Goal: Transaction & Acquisition: Download file/media

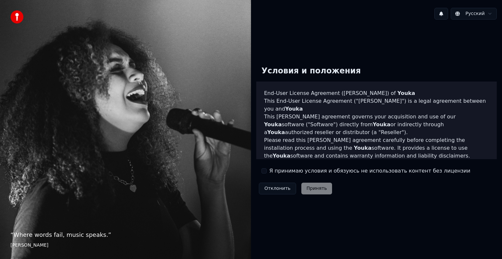
click at [266, 172] on button "Я принимаю условия и обязуюсь не использовать контент без лицензии" at bounding box center [263, 171] width 5 height 5
click at [311, 188] on button "Принять" at bounding box center [316, 189] width 31 height 12
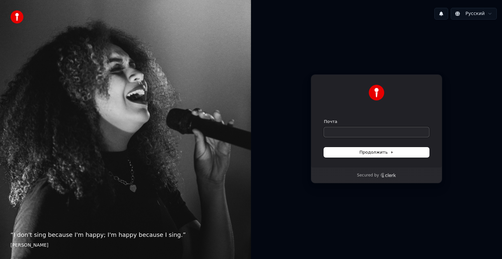
click at [340, 129] on input "Почта" at bounding box center [376, 132] width 105 height 10
type input "*"
click at [363, 153] on span "Продолжить" at bounding box center [376, 153] width 34 height 6
type input "**********"
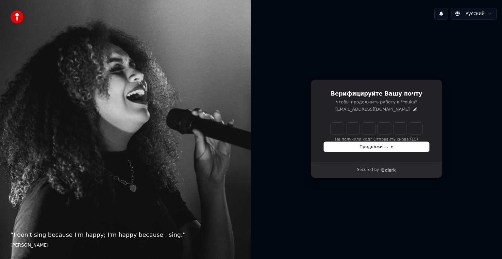
click at [334, 126] on input "Enter verification code" at bounding box center [376, 129] width 91 height 12
paste input "******"
type input "******"
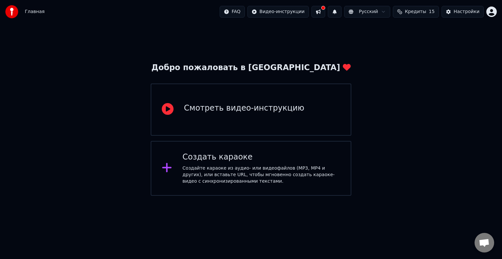
click at [236, 156] on div "Создать караоке" at bounding box center [261, 157] width 158 height 10
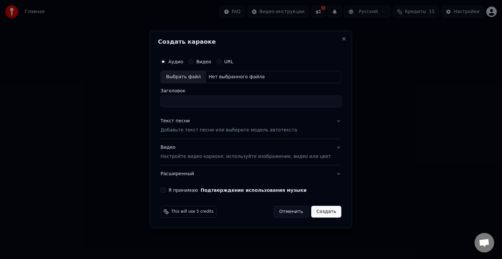
click at [193, 63] on button "Видео" at bounding box center [190, 61] width 5 height 5
click at [230, 62] on div "URL" at bounding box center [224, 61] width 17 height 5
click at [221, 61] on button "URL" at bounding box center [218, 61] width 5 height 5
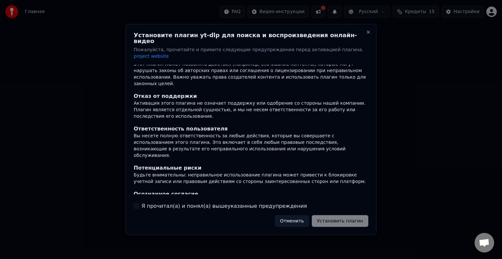
scroll to position [41, 0]
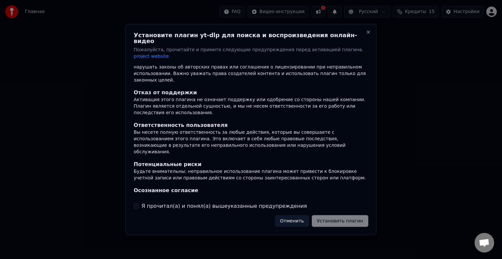
click at [141, 202] on label "Я прочитал(а) и понял(а) вышеуказанные предупреждения" at bounding box center [223, 206] width 165 height 8
click at [139, 203] on button "Я прочитал(а) и понял(а) вышеуказанные предупреждения" at bounding box center [136, 205] width 5 height 5
click at [344, 215] on button "Установить плагин" at bounding box center [340, 221] width 56 height 12
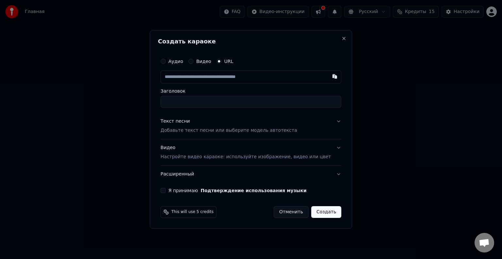
paste input "**********"
type input "**********"
click at [217, 101] on input "Заголовок" at bounding box center [250, 102] width 181 height 12
type input "**********"
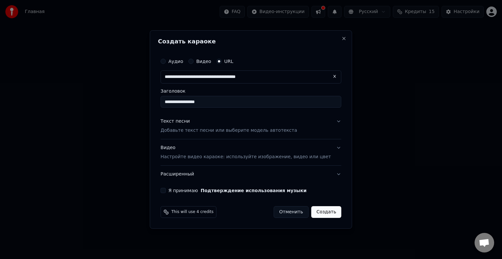
click at [206, 133] on p "Добавьте текст песни или выберите модель автотекста" at bounding box center [228, 130] width 137 height 7
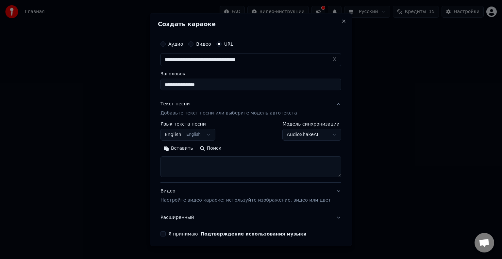
click at [210, 135] on body "**********" at bounding box center [251, 98] width 502 height 196
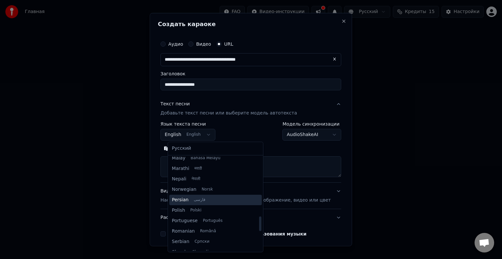
scroll to position [379, 0]
select select "**"
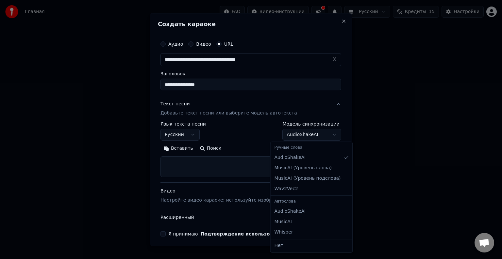
click at [287, 138] on body "**********" at bounding box center [251, 98] width 502 height 196
click at [291, 136] on body "**********" at bounding box center [251, 98] width 502 height 196
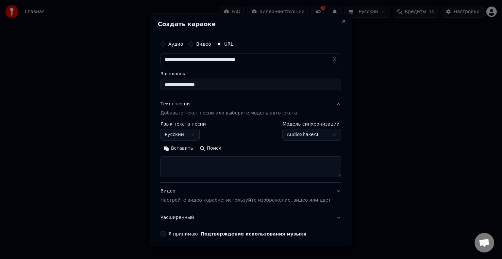
click at [199, 162] on textarea at bounding box center [250, 166] width 181 height 21
paste textarea "**********"
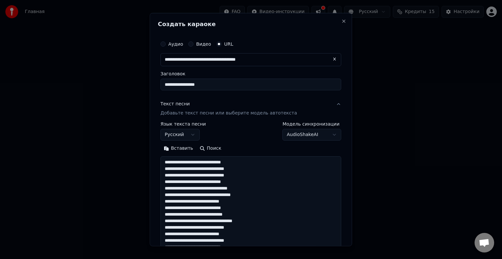
scroll to position [367, 0]
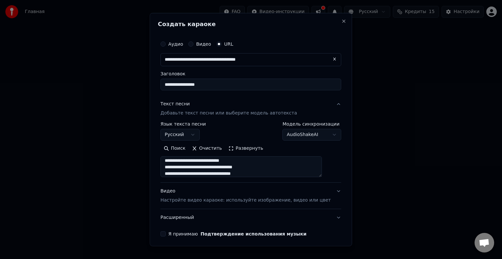
type textarea "**********"
click at [293, 138] on body "**********" at bounding box center [251, 98] width 502 height 196
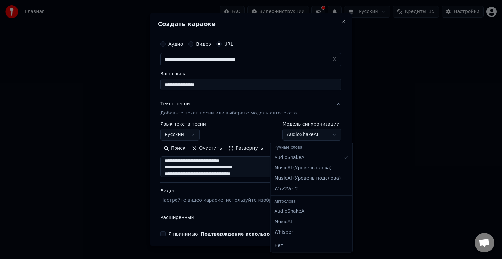
click at [90, 127] on div at bounding box center [251, 129] width 502 height 259
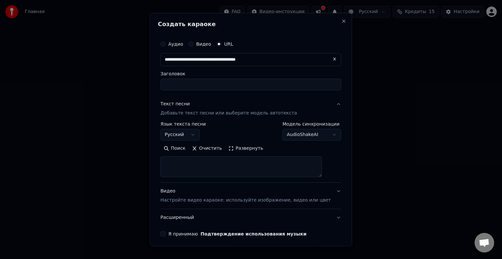
select select
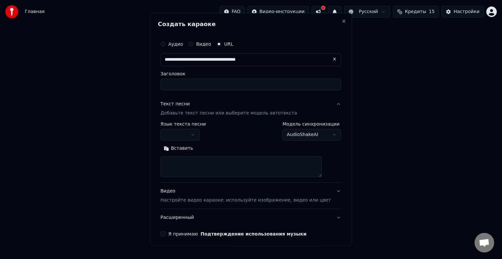
scroll to position [0, 0]
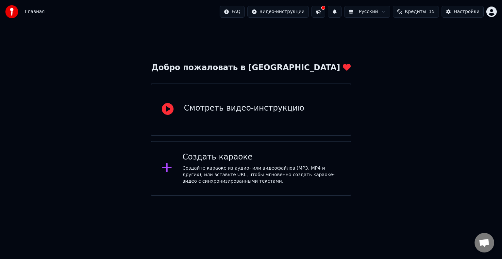
click at [265, 158] on div "Создать караоке" at bounding box center [261, 157] width 158 height 10
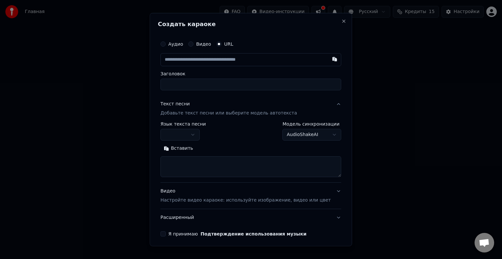
click at [194, 158] on textarea at bounding box center [250, 166] width 181 height 21
paste textarea "**********"
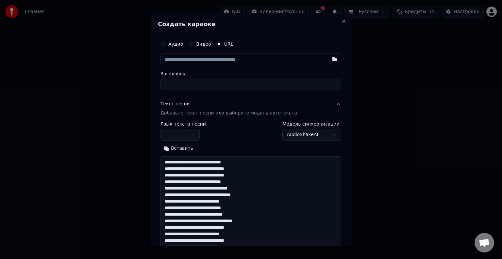
scroll to position [367, 0]
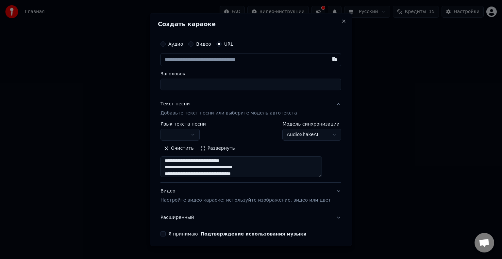
type textarea "**********"
click at [184, 136] on body "**********" at bounding box center [251, 98] width 502 height 196
click at [226, 63] on input "text" at bounding box center [250, 59] width 181 height 13
click at [194, 81] on input "Заголовок" at bounding box center [250, 85] width 181 height 12
paste input "**********"
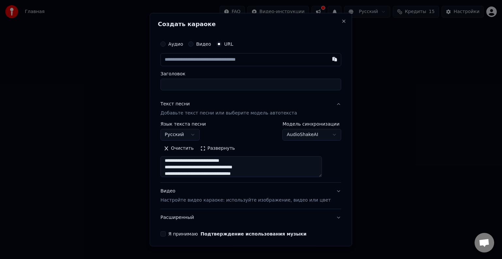
type input "**********"
click at [189, 86] on input "**********" at bounding box center [250, 85] width 181 height 12
drag, startPoint x: 282, startPoint y: 85, endPoint x: 133, endPoint y: 77, distance: 149.1
click at [134, 77] on body "**********" at bounding box center [251, 98] width 502 height 196
click at [189, 61] on input "text" at bounding box center [250, 59] width 181 height 13
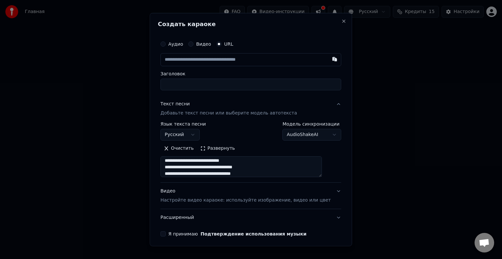
paste input "**********"
type input "**********"
click at [221, 101] on div "Текст песни Добавьте текст песни или выберите модель автотекста" at bounding box center [228, 109] width 137 height 16
type input "**********"
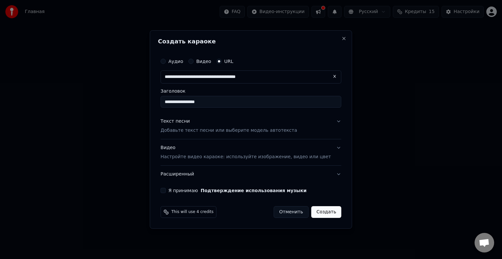
click at [196, 130] on p "Добавьте текст песни или выберите модель автотекста" at bounding box center [228, 130] width 137 height 7
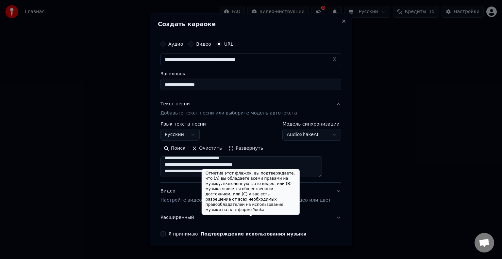
scroll to position [25, 0]
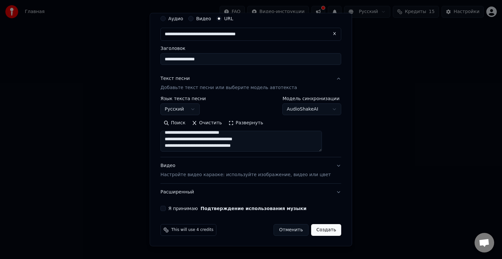
drag, startPoint x: 170, startPoint y: 163, endPoint x: 274, endPoint y: 150, distance: 104.3
click at [274, 150] on textarea at bounding box center [240, 141] width 161 height 21
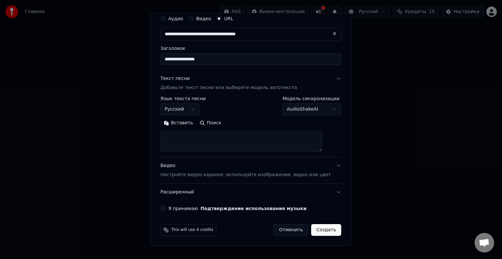
paste textarea "**********"
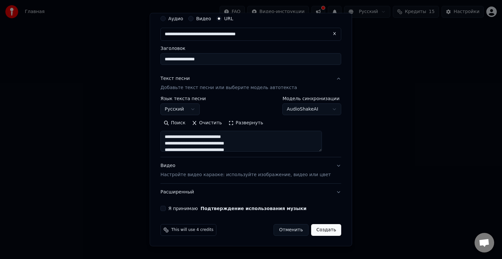
scroll to position [138, 0]
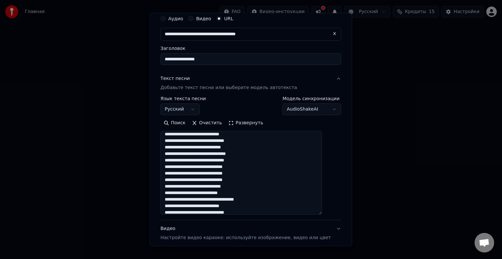
drag, startPoint x: 326, startPoint y: 150, endPoint x: 324, endPoint y: 217, distance: 66.7
click at [322, 215] on textarea "**********" at bounding box center [240, 173] width 161 height 84
paste textarea "**********"
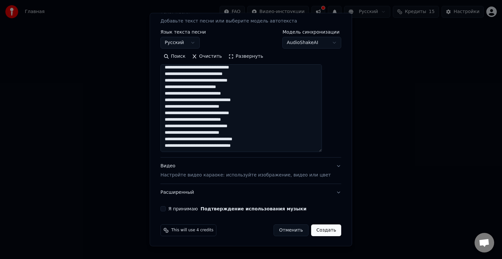
scroll to position [93, 0]
type textarea "**********"
click at [259, 176] on p "Настройте видео караоке: используйте изображение, видео или цвет" at bounding box center [245, 174] width 170 height 7
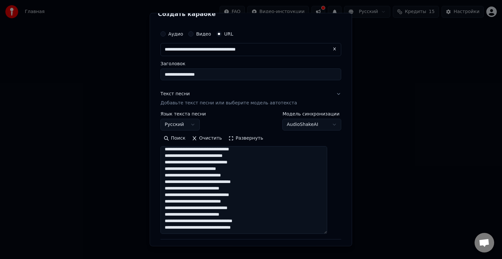
scroll to position [8, 0]
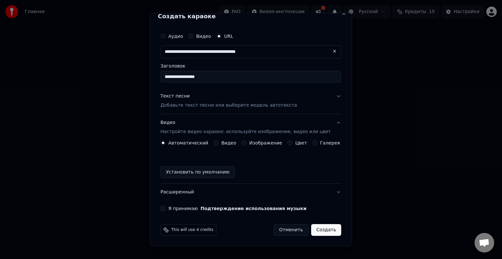
click at [218, 140] on button "Видео" at bounding box center [215, 142] width 5 height 5
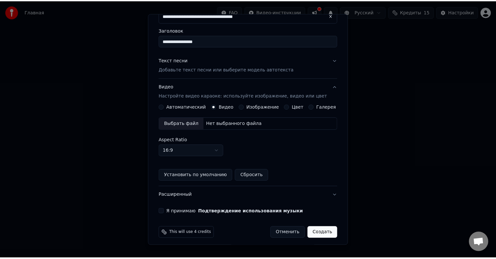
scroll to position [47, 0]
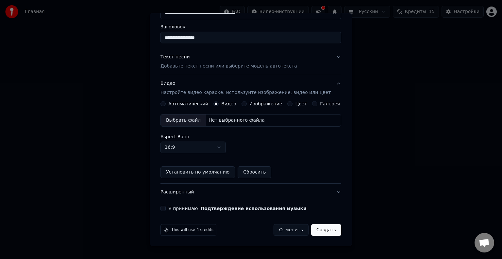
click at [166, 209] on button "Я принимаю Подтверждение использования музыки" at bounding box center [162, 208] width 5 height 5
click at [198, 124] on div "Выбрать файл" at bounding box center [183, 121] width 45 height 12
click at [319, 228] on button "Создать" at bounding box center [326, 230] width 30 height 12
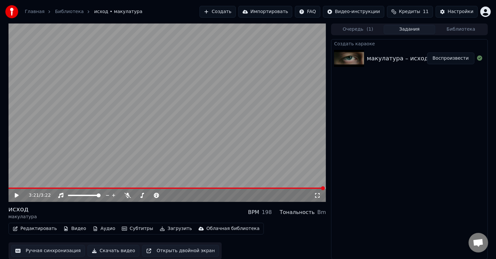
click at [17, 196] on icon at bounding box center [17, 195] width 4 height 5
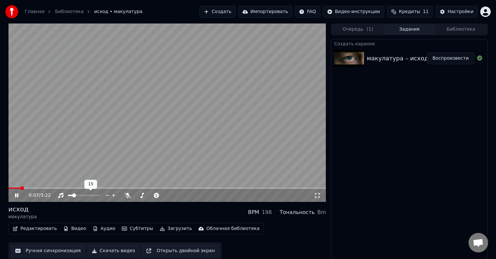
click at [73, 196] on span at bounding box center [70, 195] width 5 height 1
click at [71, 195] on span at bounding box center [73, 196] width 4 height 4
click at [98, 187] on video at bounding box center [167, 113] width 318 height 179
drag, startPoint x: 16, startPoint y: 196, endPoint x: 84, endPoint y: 191, distance: 68.5
click at [16, 196] on icon at bounding box center [17, 195] width 4 height 5
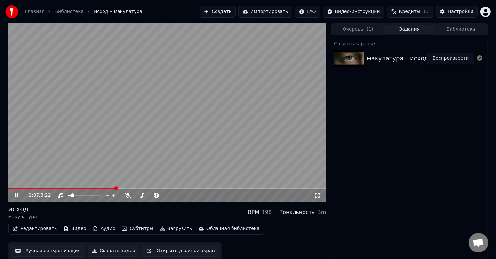
click at [92, 190] on div "1:07 / 3:22" at bounding box center [167, 195] width 318 height 13
click at [95, 189] on span at bounding box center [62, 188] width 108 height 1
click at [107, 188] on span at bounding box center [57, 188] width 99 height 1
click at [103, 187] on video at bounding box center [167, 113] width 318 height 179
click at [105, 188] on span at bounding box center [58, 188] width 100 height 1
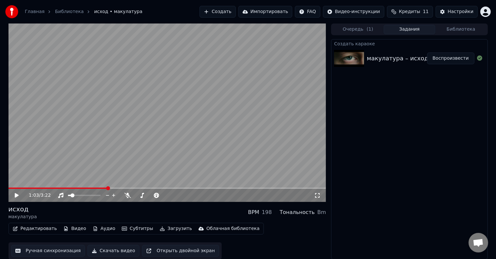
click at [108, 188] on span at bounding box center [167, 188] width 318 height 1
click at [109, 189] on span at bounding box center [108, 188] width 4 height 4
click at [110, 188] on span at bounding box center [167, 188] width 318 height 1
click at [110, 188] on span at bounding box center [111, 188] width 4 height 4
click at [109, 188] on span at bounding box center [111, 188] width 4 height 4
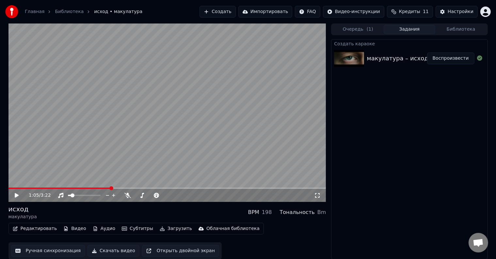
click at [110, 188] on span at bounding box center [111, 188] width 4 height 4
click at [109, 188] on span at bounding box center [110, 188] width 4 height 4
click at [16, 196] on icon at bounding box center [17, 195] width 4 height 5
click at [110, 188] on span at bounding box center [60, 188] width 105 height 1
click at [108, 188] on span at bounding box center [58, 188] width 101 height 1
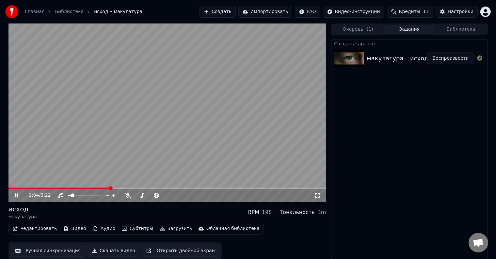
click at [108, 188] on span at bounding box center [59, 188] width 102 height 1
click at [105, 188] on span at bounding box center [58, 188] width 101 height 1
click at [105, 188] on span at bounding box center [57, 188] width 98 height 1
click at [104, 188] on span at bounding box center [56, 188] width 96 height 1
click at [102, 188] on span at bounding box center [55, 188] width 94 height 1
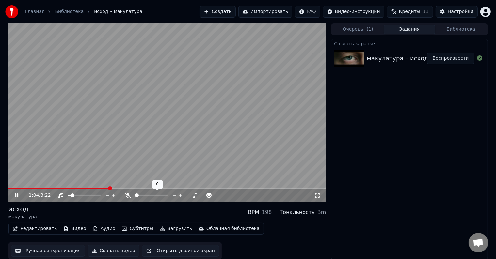
drag, startPoint x: 140, startPoint y: 197, endPoint x: 144, endPoint y: 197, distance: 4.2
click at [144, 197] on div at bounding box center [157, 195] width 53 height 7
click at [152, 196] on span at bounding box center [151, 195] width 33 height 1
click at [135, 196] on span at bounding box center [135, 195] width 0 height 1
click at [113, 188] on span at bounding box center [72, 188] width 129 height 1
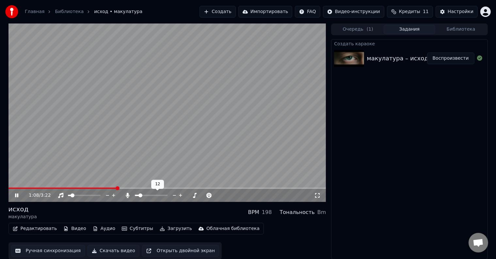
click at [139, 196] on span at bounding box center [140, 196] width 4 height 4
click at [136, 196] on span at bounding box center [138, 196] width 4 height 4
click at [107, 188] on span at bounding box center [57, 188] width 99 height 1
click at [94, 188] on span at bounding box center [51, 188] width 87 height 1
click at [15, 197] on icon at bounding box center [16, 196] width 3 height 4
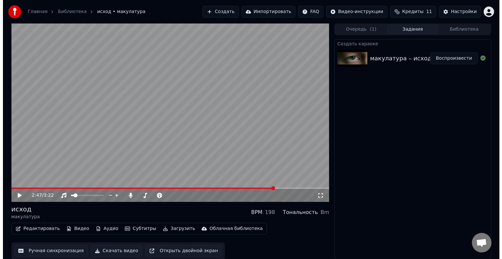
scroll to position [0, 0]
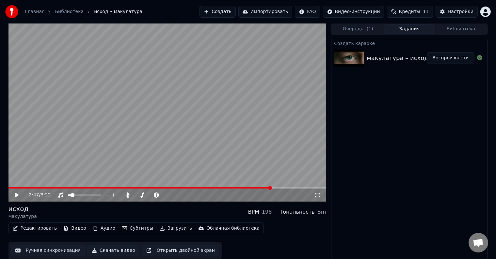
click at [126, 228] on button "Субтитры" at bounding box center [137, 228] width 37 height 9
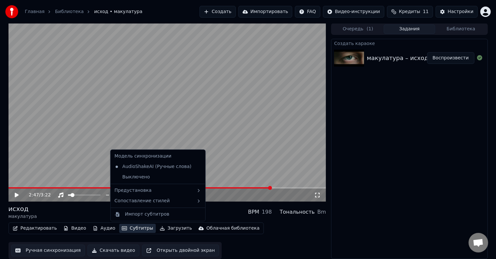
click at [127, 229] on button "Субтитры" at bounding box center [137, 228] width 37 height 9
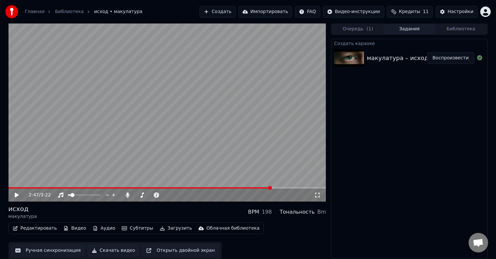
click at [38, 227] on button "Редактировать" at bounding box center [35, 228] width 50 height 9
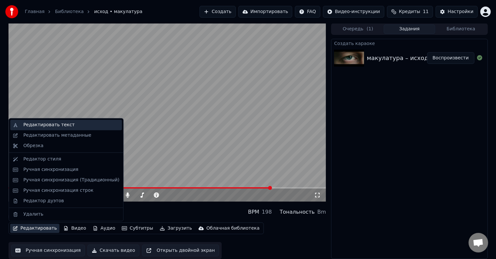
click at [59, 125] on div "Редактировать текст" at bounding box center [48, 125] width 51 height 7
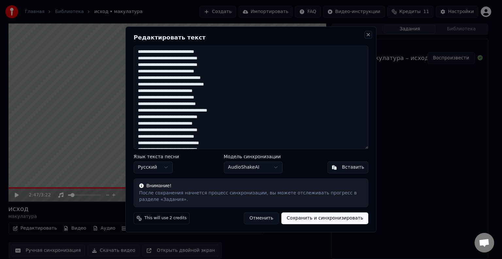
click at [365, 34] on button "Close" at bounding box center [367, 34] width 5 height 5
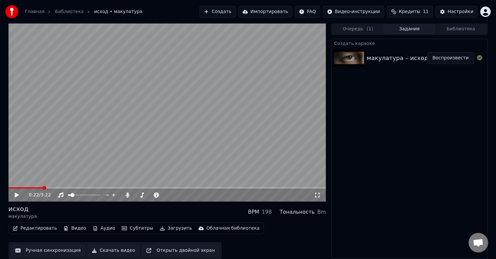
click at [43, 188] on span at bounding box center [25, 187] width 35 height 1
click at [15, 195] on icon at bounding box center [17, 195] width 4 height 5
click at [15, 195] on icon at bounding box center [21, 195] width 15 height 5
click at [34, 228] on button "Редактировать" at bounding box center [35, 228] width 50 height 9
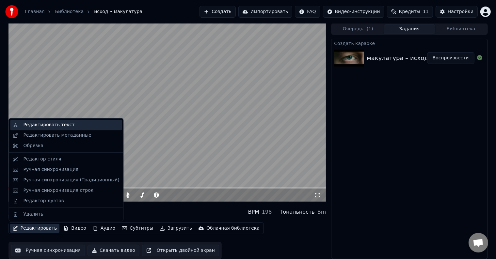
click at [50, 126] on div "Редактировать текст" at bounding box center [48, 125] width 51 height 7
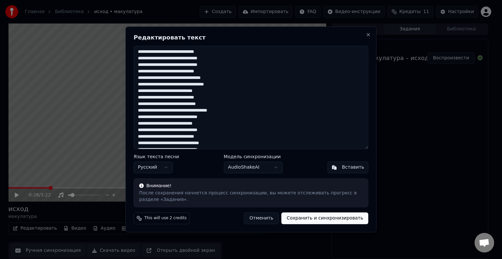
click at [179, 58] on textarea at bounding box center [251, 98] width 234 height 104
click at [180, 58] on textarea at bounding box center [251, 98] width 234 height 104
click at [179, 59] on textarea at bounding box center [251, 98] width 234 height 104
click at [179, 60] on textarea at bounding box center [251, 98] width 234 height 104
click at [178, 58] on textarea at bounding box center [251, 98] width 234 height 104
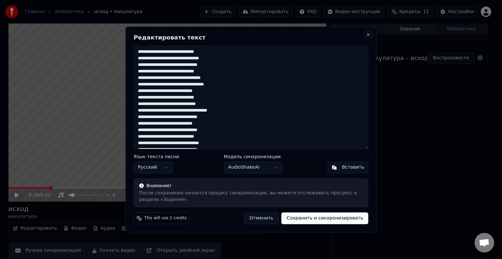
click at [367, 34] on button "Close" at bounding box center [367, 34] width 5 height 5
type textarea "**********"
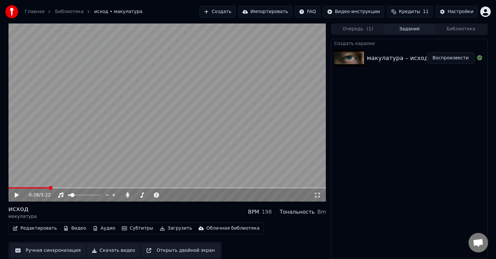
click at [16, 195] on icon at bounding box center [17, 195] width 4 height 5
click at [16, 195] on icon at bounding box center [16, 195] width 3 height 4
click at [15, 195] on icon at bounding box center [17, 195] width 4 height 5
click at [148, 188] on span at bounding box center [167, 187] width 318 height 1
click at [132, 188] on span at bounding box center [79, 187] width 142 height 1
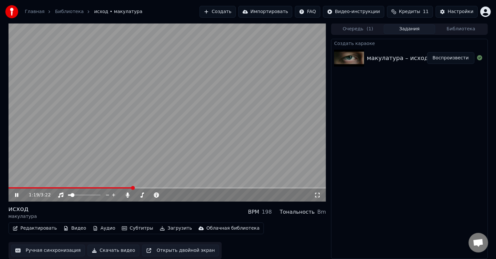
click at [114, 187] on video at bounding box center [167, 112] width 318 height 179
click at [111, 188] on span at bounding box center [59, 187] width 102 height 1
click at [133, 170] on video at bounding box center [167, 112] width 318 height 179
click at [99, 187] on span at bounding box center [53, 187] width 91 height 1
click at [99, 188] on span at bounding box center [53, 187] width 91 height 1
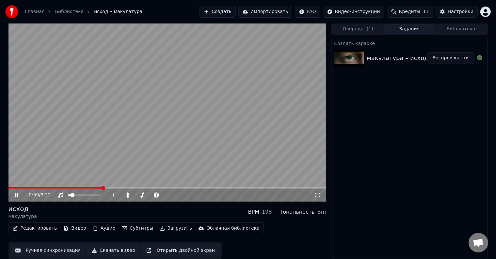
click at [85, 186] on video at bounding box center [167, 112] width 318 height 179
click at [90, 178] on video at bounding box center [167, 112] width 318 height 179
click at [88, 187] on span at bounding box center [55, 187] width 95 height 1
click at [68, 188] on span at bounding box center [38, 187] width 60 height 1
click at [16, 196] on icon at bounding box center [16, 195] width 3 height 4
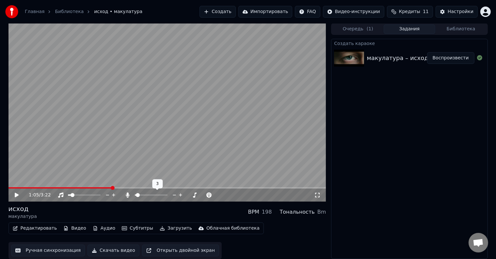
click at [111, 188] on span at bounding box center [113, 188] width 4 height 4
click at [108, 186] on video at bounding box center [167, 112] width 318 height 179
click at [108, 188] on span at bounding box center [60, 187] width 105 height 1
click at [107, 188] on span at bounding box center [57, 187] width 99 height 1
click at [104, 188] on span at bounding box center [56, 187] width 96 height 1
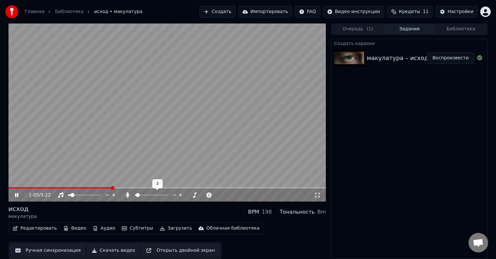
click at [15, 196] on icon at bounding box center [16, 195] width 3 height 4
click at [232, 188] on span at bounding box center [167, 187] width 318 height 1
click at [229, 188] on span at bounding box center [118, 187] width 220 height 1
click at [219, 166] on video at bounding box center [167, 112] width 318 height 179
click at [222, 188] on span at bounding box center [115, 187] width 214 height 1
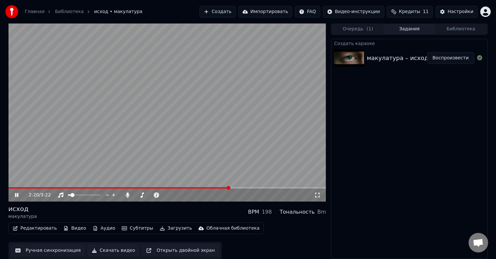
click at [235, 157] on video at bounding box center [167, 112] width 318 height 179
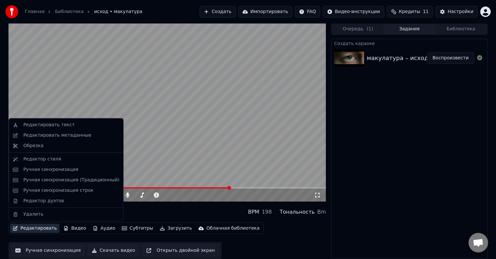
click at [25, 227] on button "Редактировать" at bounding box center [35, 228] width 50 height 9
click at [63, 128] on div "Редактировать текст" at bounding box center [48, 125] width 51 height 7
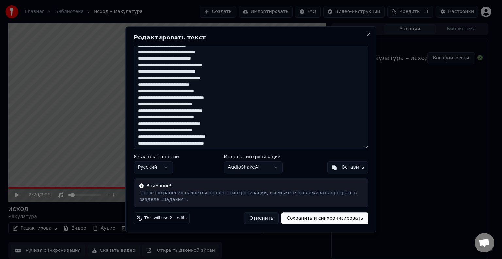
scroll to position [215, 0]
click at [236, 96] on textarea at bounding box center [251, 98] width 234 height 104
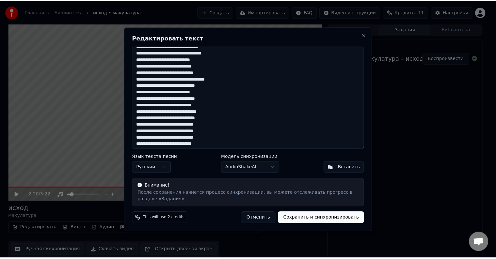
scroll to position [33, 0]
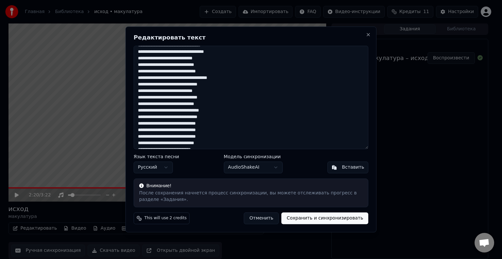
click at [185, 131] on textarea at bounding box center [251, 98] width 234 height 104
type textarea "**********"
click at [312, 219] on button "Сохранить и синхронизировать" at bounding box center [324, 219] width 87 height 12
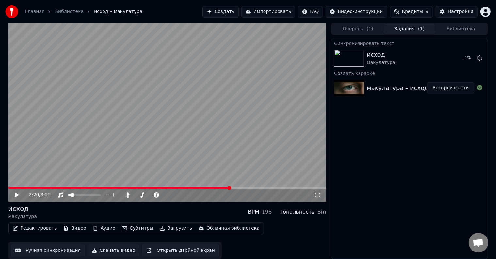
click at [410, 10] on span "Кредиты" at bounding box center [412, 11] width 21 height 7
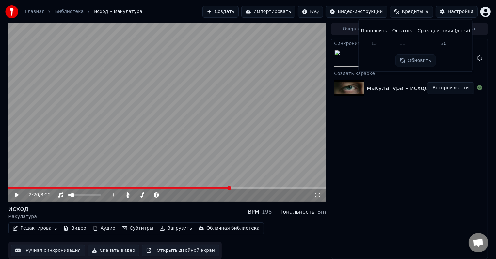
click at [378, 42] on td "15" at bounding box center [374, 44] width 31 height 12
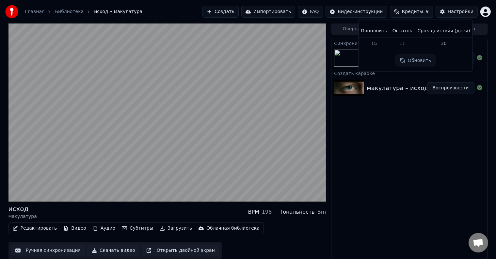
click at [402, 134] on div "Синхронизировать текст исход макулатура Воспроизвести Создать караоке макулатур…" at bounding box center [409, 149] width 156 height 220
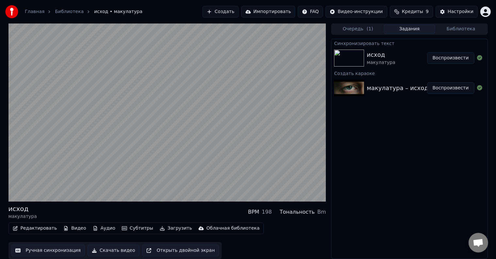
click at [441, 59] on button "Воспроизвести" at bounding box center [450, 58] width 47 height 12
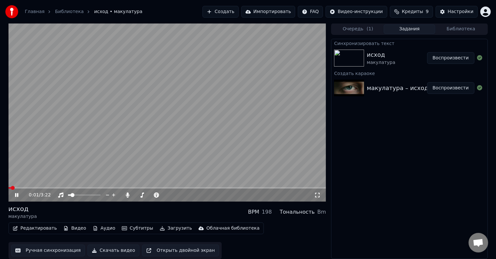
click at [25, 187] on span at bounding box center [167, 187] width 318 height 1
click at [38, 187] on video at bounding box center [167, 112] width 318 height 179
click at [50, 188] on span at bounding box center [167, 187] width 318 height 1
click at [16, 195] on icon at bounding box center [17, 195] width 4 height 5
click at [76, 188] on span at bounding box center [167, 187] width 318 height 1
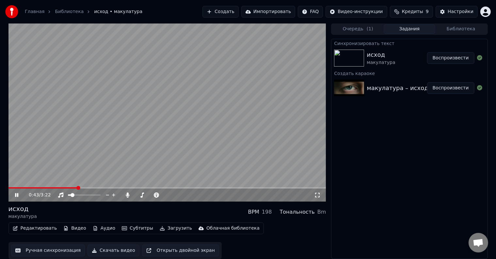
click at [90, 187] on span at bounding box center [167, 187] width 318 height 1
click at [71, 188] on span at bounding box center [39, 187] width 63 height 1
click at [82, 188] on span at bounding box center [167, 187] width 318 height 1
click at [85, 188] on span at bounding box center [84, 188] width 4 height 4
click at [89, 188] on span at bounding box center [167, 187] width 318 height 1
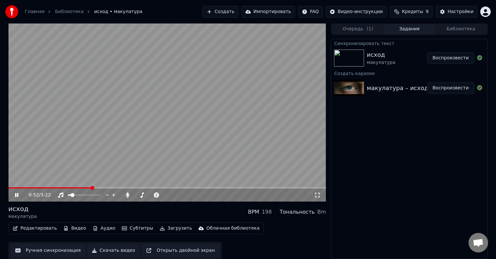
click at [96, 188] on span at bounding box center [167, 187] width 318 height 1
click at [89, 188] on span at bounding box center [48, 187] width 80 height 1
click at [80, 188] on span at bounding box center [44, 187] width 73 height 1
click at [72, 187] on span at bounding box center [40, 187] width 64 height 1
click at [65, 187] on span at bounding box center [36, 187] width 56 height 1
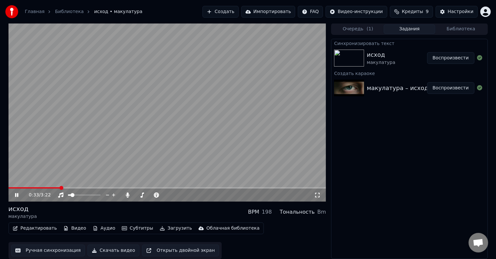
click at [60, 187] on span at bounding box center [34, 187] width 52 height 1
click at [80, 187] on video at bounding box center [167, 112] width 318 height 179
click at [81, 187] on span at bounding box center [167, 187] width 318 height 1
click at [81, 177] on video at bounding box center [167, 112] width 318 height 179
click at [136, 196] on span at bounding box center [151, 195] width 33 height 1
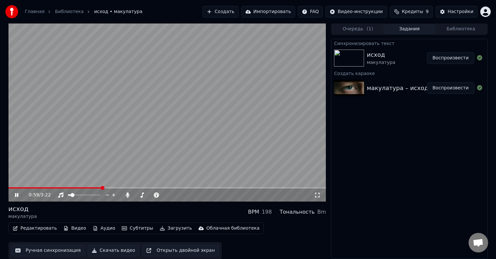
click at [107, 187] on video at bounding box center [167, 112] width 318 height 179
click at [110, 183] on video at bounding box center [167, 112] width 318 height 179
click at [110, 188] on span at bounding box center [167, 187] width 318 height 1
click at [110, 187] on video at bounding box center [167, 112] width 318 height 179
click at [109, 188] on span at bounding box center [60, 187] width 104 height 1
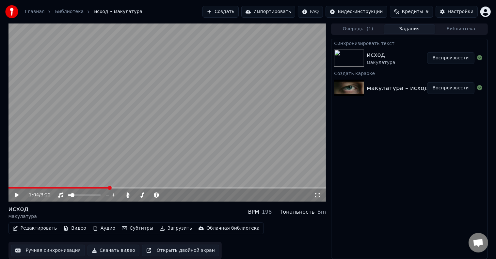
click at [108, 188] on span at bounding box center [110, 188] width 4 height 4
click at [106, 188] on span at bounding box center [58, 187] width 101 height 1
click at [107, 176] on video at bounding box center [167, 112] width 318 height 179
click at [112, 188] on span at bounding box center [60, 187] width 104 height 1
click at [110, 188] on span at bounding box center [60, 187] width 105 height 1
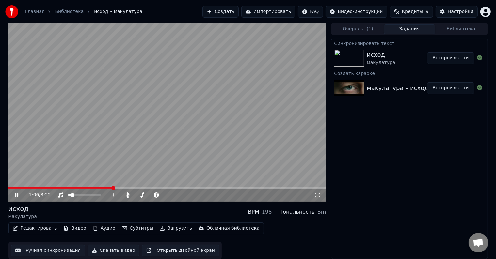
click at [108, 187] on video at bounding box center [167, 112] width 318 height 179
click at [107, 176] on video at bounding box center [167, 112] width 318 height 179
click at [106, 188] on span at bounding box center [60, 187] width 105 height 1
click at [106, 188] on span at bounding box center [60, 187] width 104 height 1
click at [194, 187] on span at bounding box center [167, 187] width 318 height 1
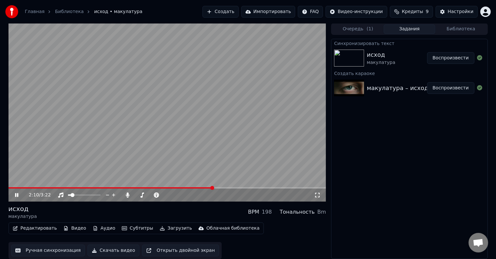
click at [213, 187] on span at bounding box center [167, 187] width 318 height 1
click at [221, 187] on span at bounding box center [167, 187] width 318 height 1
click at [229, 187] on span at bounding box center [167, 187] width 318 height 1
click at [232, 187] on span at bounding box center [167, 187] width 318 height 1
click at [226, 188] on span at bounding box center [120, 187] width 224 height 1
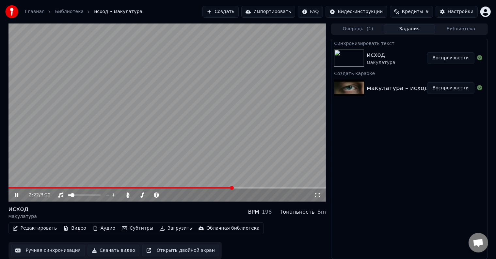
click at [204, 206] on div "исход макулатура BPM 198 Тональность Bm" at bounding box center [167, 212] width 318 height 16
click at [232, 187] on span at bounding box center [125, 187] width 234 height 1
click at [225, 187] on span at bounding box center [116, 187] width 217 height 1
click at [18, 196] on icon at bounding box center [16, 195] width 3 height 4
click at [38, 229] on button "Редактировать" at bounding box center [35, 228] width 50 height 9
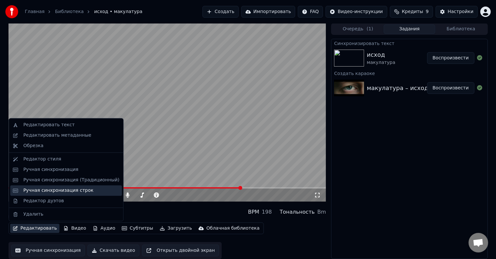
click at [48, 191] on div "Ручная синхронизация строк" at bounding box center [58, 190] width 70 height 7
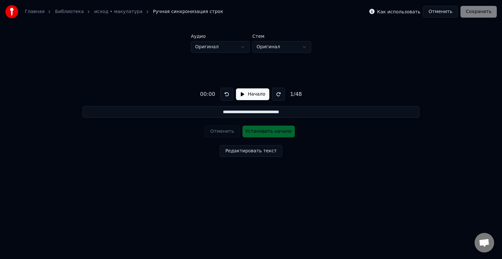
click at [251, 96] on button "Начало" at bounding box center [252, 95] width 33 height 12
click at [251, 96] on button "Пауза" at bounding box center [252, 95] width 30 height 12
click at [276, 94] on button at bounding box center [278, 94] width 13 height 13
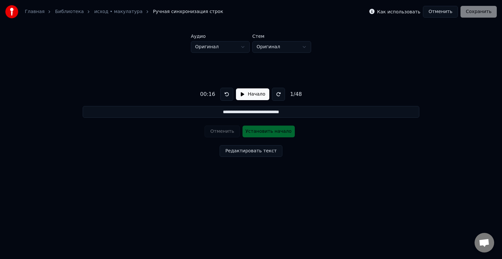
click at [276, 94] on button at bounding box center [278, 94] width 13 height 13
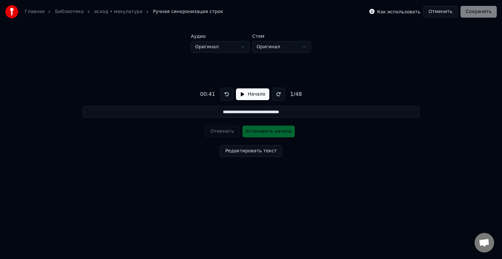
click at [276, 94] on button at bounding box center [278, 94] width 13 height 13
click at [260, 94] on button "Начало" at bounding box center [252, 95] width 33 height 12
click at [257, 95] on button "Пауза" at bounding box center [252, 95] width 30 height 12
click at [257, 95] on button "Начало" at bounding box center [252, 95] width 33 height 12
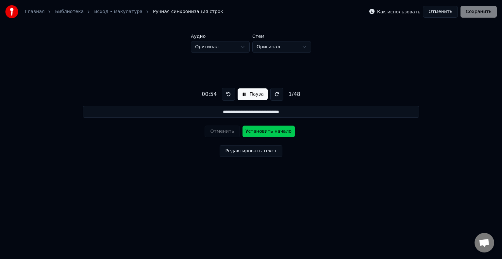
click at [228, 93] on button at bounding box center [228, 94] width 13 height 13
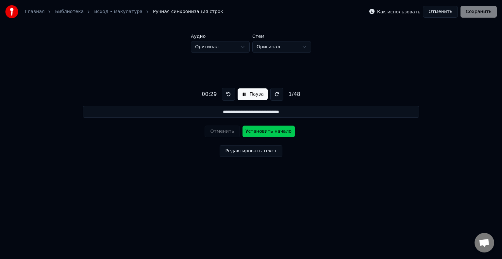
click at [228, 93] on button at bounding box center [228, 94] width 13 height 13
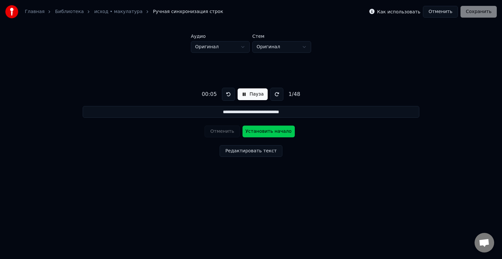
click at [228, 93] on button at bounding box center [228, 94] width 13 height 13
click at [260, 150] on button "Редактировать текст" at bounding box center [250, 151] width 62 height 12
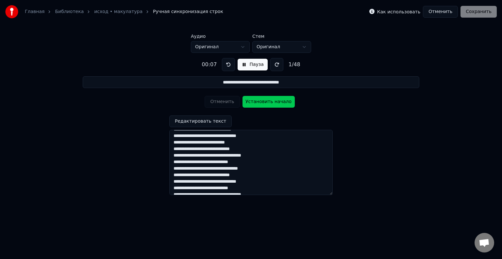
scroll to position [253, 0]
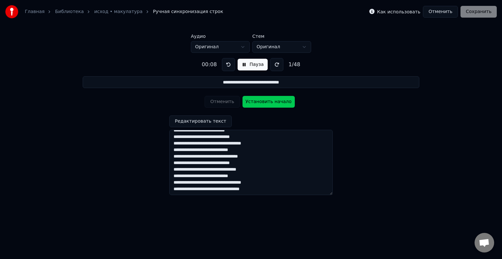
click at [196, 170] on textarea at bounding box center [250, 162] width 163 height 65
drag, startPoint x: 178, startPoint y: 178, endPoint x: 208, endPoint y: 181, distance: 30.2
click at [208, 181] on textarea at bounding box center [250, 162] width 163 height 65
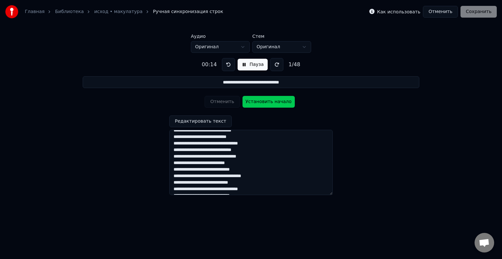
drag, startPoint x: 173, startPoint y: 181, endPoint x: 210, endPoint y: 182, distance: 37.6
click at [210, 182] on textarea at bounding box center [250, 162] width 163 height 65
click at [175, 149] on textarea at bounding box center [250, 162] width 163 height 65
click at [246, 68] on button "Пауза" at bounding box center [252, 65] width 30 height 12
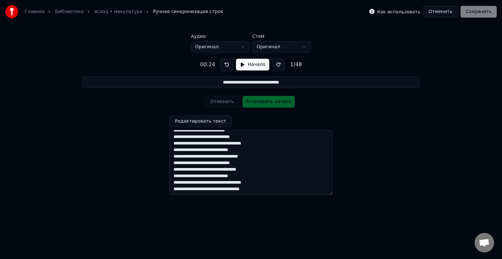
click at [200, 152] on textarea at bounding box center [250, 162] width 163 height 65
drag, startPoint x: 175, startPoint y: 151, endPoint x: 254, endPoint y: 152, distance: 79.4
click at [254, 152] on textarea at bounding box center [250, 162] width 163 height 65
click at [249, 84] on input "**********" at bounding box center [251, 82] width 336 height 12
click at [207, 153] on textarea at bounding box center [250, 162] width 163 height 65
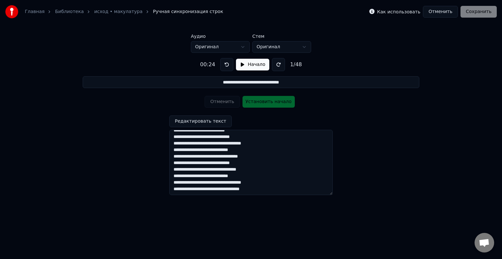
click at [451, 14] on button "Отменить" at bounding box center [440, 12] width 35 height 12
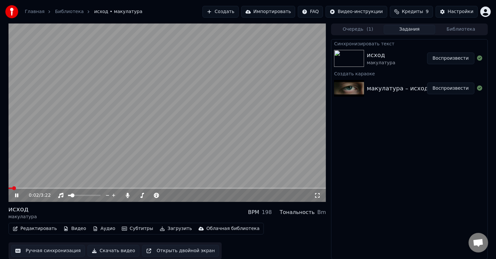
click at [16, 195] on icon at bounding box center [16, 196] width 3 height 4
click at [40, 251] on button "Ручная синхронизация" at bounding box center [48, 251] width 74 height 12
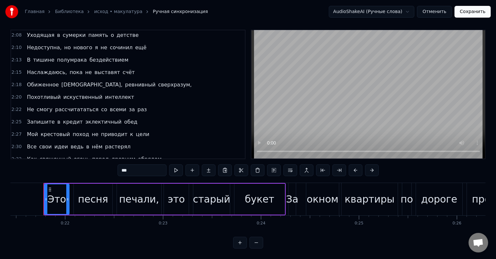
scroll to position [10, 0]
click at [85, 91] on div "Похотливый искуственный интеллект" at bounding box center [80, 97] width 112 height 12
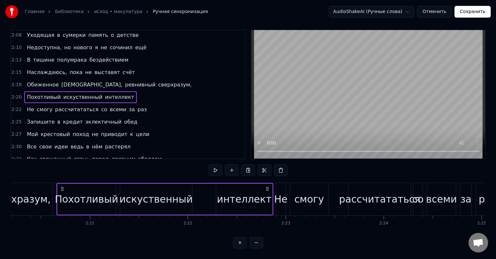
scroll to position [0, 13748]
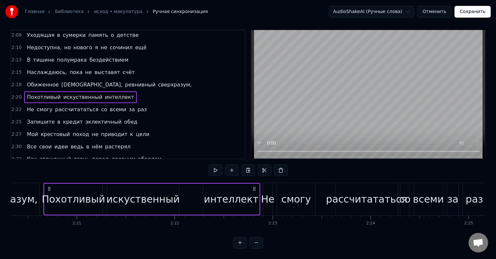
click at [128, 106] on span "за" at bounding box center [131, 110] width 7 height 8
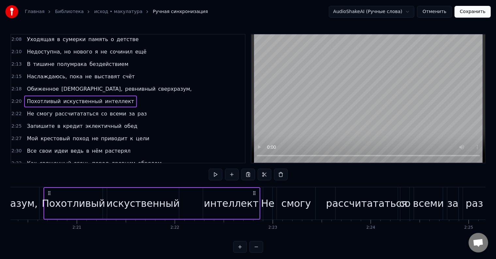
scroll to position [446, 0]
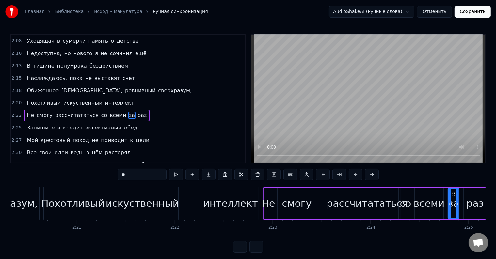
click at [86, 99] on span "искуственный" at bounding box center [83, 103] width 40 height 8
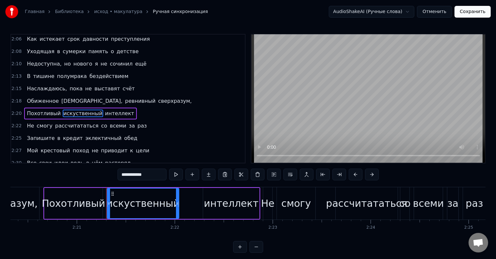
scroll to position [434, 0]
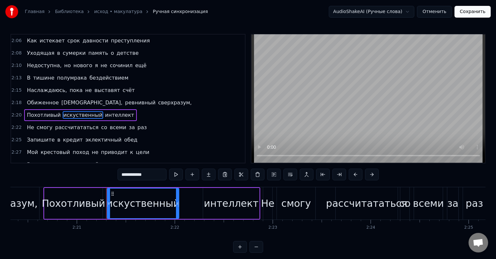
click at [30, 124] on span "Не" at bounding box center [30, 128] width 8 height 8
type input "**"
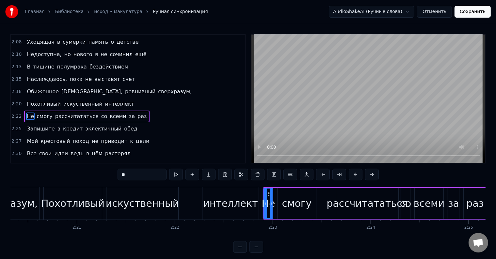
scroll to position [446, 0]
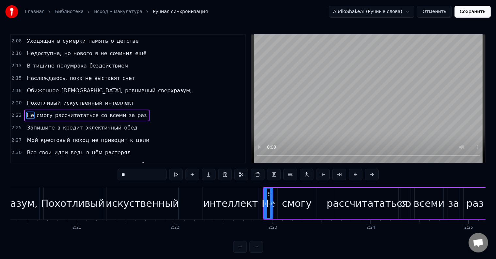
click at [59, 97] on div "Похотливый искуственный интеллект" at bounding box center [80, 103] width 112 height 12
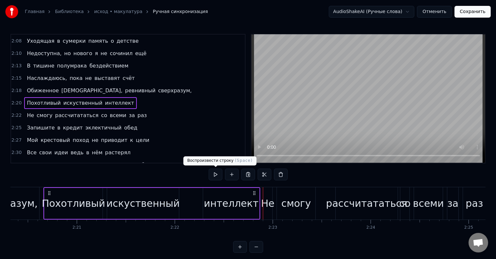
click at [215, 176] on button at bounding box center [216, 175] width 14 height 12
click at [269, 195] on div "Не" at bounding box center [267, 203] width 9 height 32
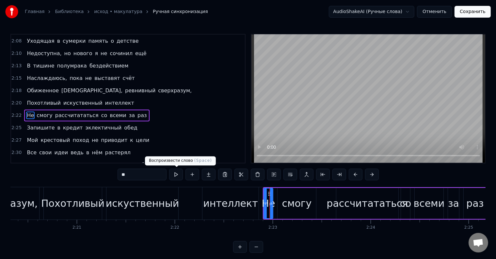
click at [180, 176] on button at bounding box center [176, 175] width 14 height 12
click at [301, 198] on div "смогу" at bounding box center [297, 203] width 30 height 15
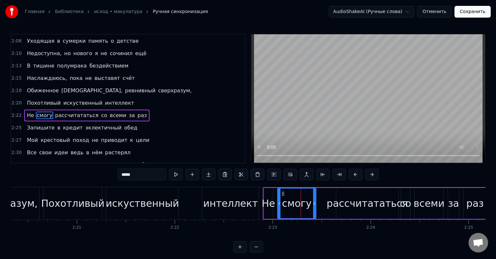
click at [346, 200] on div "рассчитататься" at bounding box center [367, 203] width 81 height 15
type input "**********"
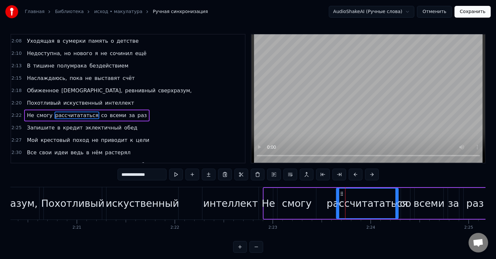
click at [330, 215] on div "Не смогу рассчитататься со всеми за раз" at bounding box center [375, 203] width 225 height 32
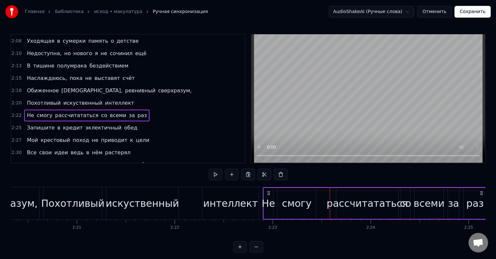
click at [321, 189] on div "Не смогу рассчитататься со всеми за раз" at bounding box center [375, 203] width 225 height 32
click at [32, 110] on div "Не смогу рассчитататься со всеми за раз" at bounding box center [86, 116] width 125 height 12
click at [213, 177] on button at bounding box center [216, 175] width 14 height 12
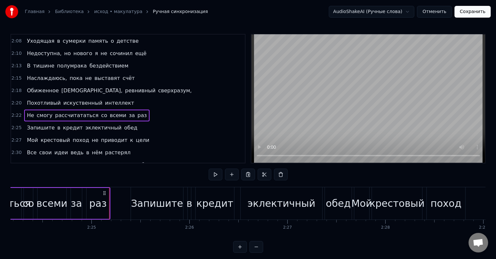
scroll to position [0, 14172]
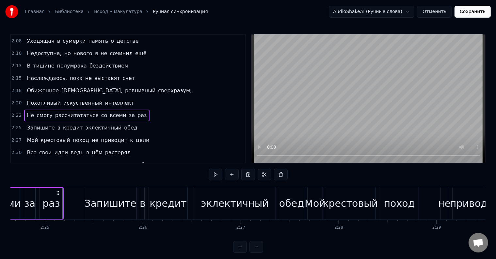
click at [213, 177] on button at bounding box center [216, 175] width 14 height 12
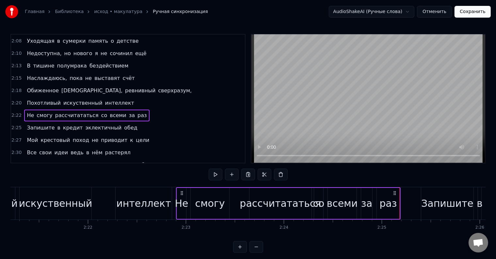
scroll to position [0, 13813]
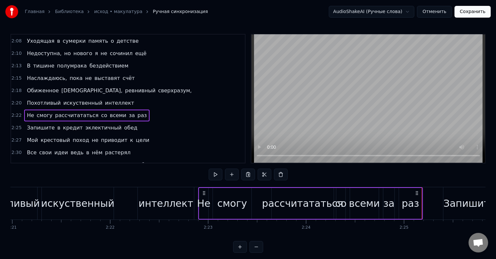
click at [206, 211] on div "Не" at bounding box center [203, 203] width 9 height 31
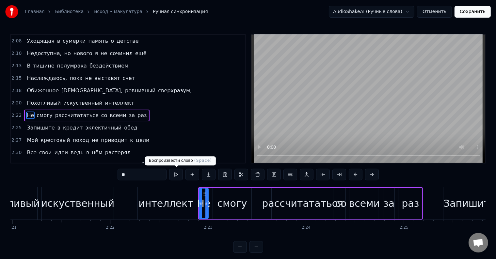
click at [176, 176] on button at bounding box center [176, 175] width 14 height 12
click at [222, 210] on div "смогу" at bounding box center [233, 203] width 30 height 15
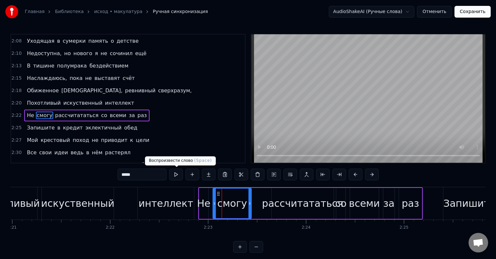
click at [174, 175] on button at bounding box center [176, 175] width 14 height 12
click at [68, 99] on span "искуственный" at bounding box center [83, 103] width 40 height 8
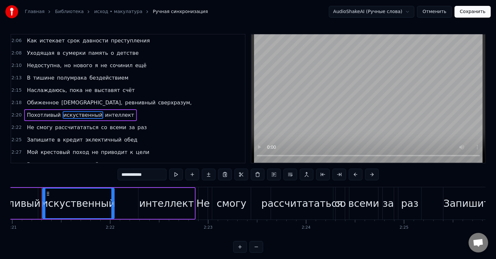
scroll to position [0, 13811]
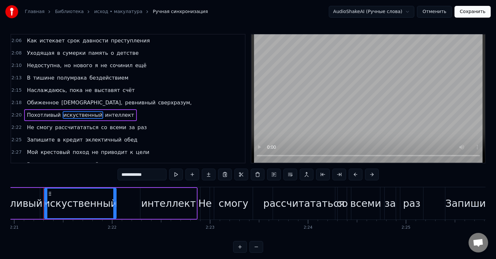
click at [44, 99] on span "Обиженное" at bounding box center [42, 103] width 33 height 8
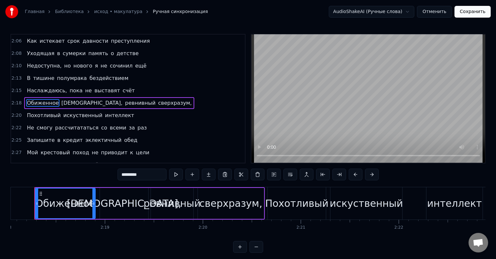
scroll to position [0, 13515]
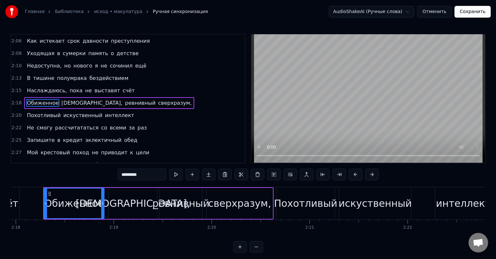
click at [52, 87] on span "Наслаждаюсь," at bounding box center [46, 91] width 41 height 8
type input "**********"
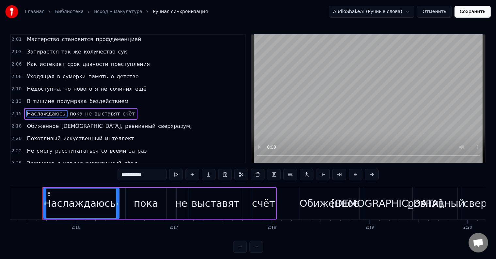
scroll to position [0, 13258]
click at [388, 15] on html "Главная Библиотека исход • макулатура Ручная синхронизация AudioShakeAI (Ручные…" at bounding box center [248, 132] width 496 height 264
click at [389, 13] on html "Главная Библиотека исход • макулатура Ручная синхронизация AudioShakeAI (Ручные…" at bounding box center [248, 132] width 496 height 264
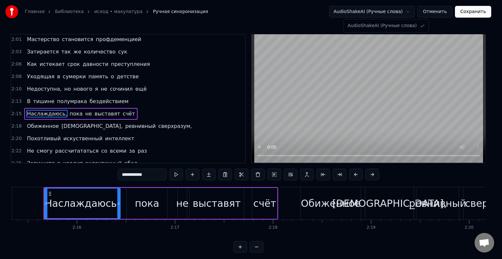
click at [389, 13] on html "Главная Библиотека исход • макулатура Ручная синхронизация AudioShakeAI (Ручные…" at bounding box center [251, 132] width 502 height 264
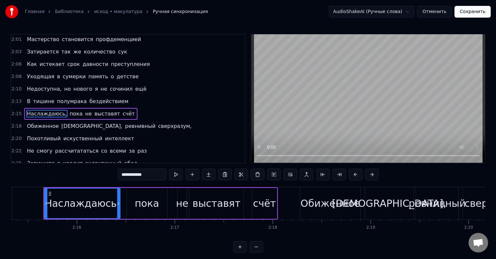
click at [90, 204] on div "Наслаждаюсь," at bounding box center [82, 203] width 75 height 15
click at [439, 15] on button "Отменить" at bounding box center [434, 12] width 35 height 12
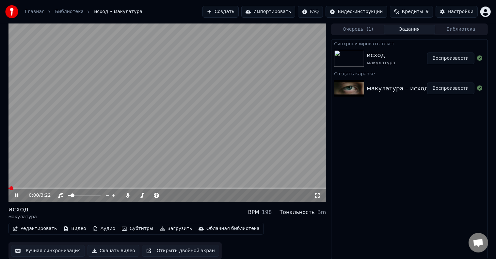
click at [16, 198] on icon at bounding box center [21, 195] width 15 height 5
click at [48, 230] on button "Редактировать" at bounding box center [35, 228] width 50 height 9
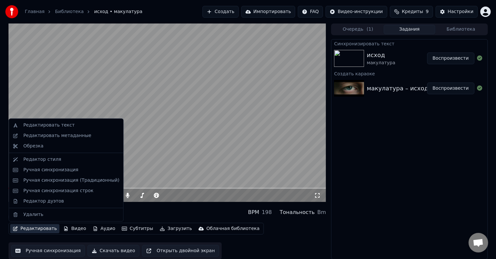
scroll to position [0, 0]
click at [43, 202] on div "Редактор дуэтов" at bounding box center [43, 201] width 40 height 7
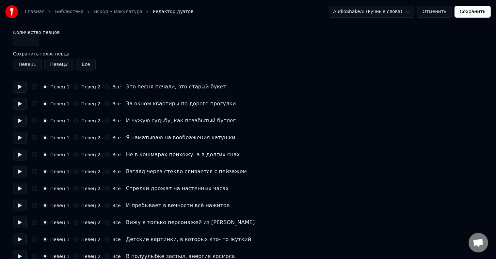
click at [20, 87] on button at bounding box center [20, 87] width 14 height 12
click at [22, 88] on button at bounding box center [20, 87] width 14 height 12
click at [73, 88] on button "Певец 2" at bounding box center [75, 86] width 5 height 5
click at [20, 85] on button at bounding box center [20, 87] width 14 height 12
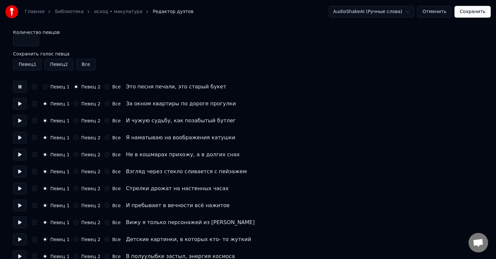
click at [20, 85] on button at bounding box center [20, 87] width 14 height 12
click at [46, 87] on button "Певец 1" at bounding box center [44, 86] width 5 height 5
click at [105, 86] on button "Все" at bounding box center [107, 86] width 5 height 5
click at [23, 86] on button at bounding box center [20, 87] width 14 height 12
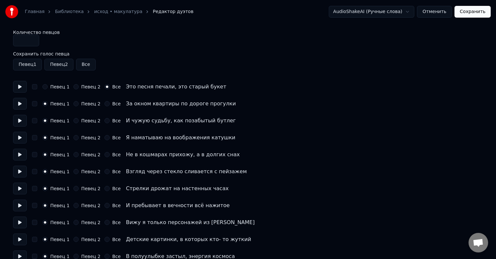
click at [45, 86] on button "Певец 1" at bounding box center [44, 86] width 5 height 5
click at [36, 88] on button "button" at bounding box center [34, 86] width 5 height 5
click at [20, 88] on button at bounding box center [20, 87] width 14 height 12
click at [36, 86] on button "button" at bounding box center [34, 86] width 5 height 5
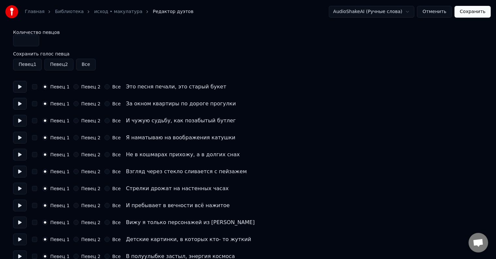
click at [442, 12] on button "Отменить" at bounding box center [434, 12] width 35 height 12
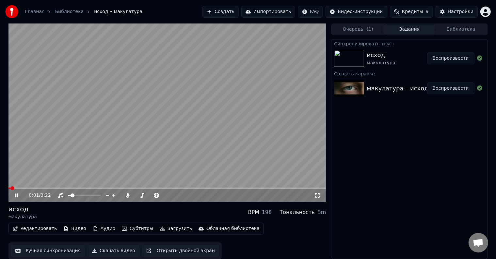
click at [72, 228] on button "Видео" at bounding box center [75, 228] width 28 height 9
click at [16, 194] on icon at bounding box center [16, 196] width 3 height 4
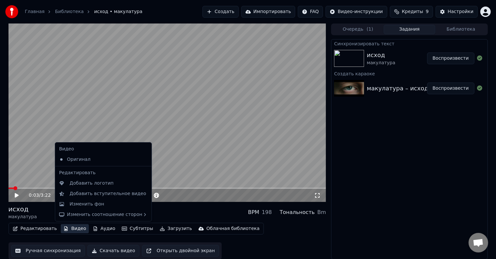
click at [67, 225] on button "Видео" at bounding box center [75, 228] width 28 height 9
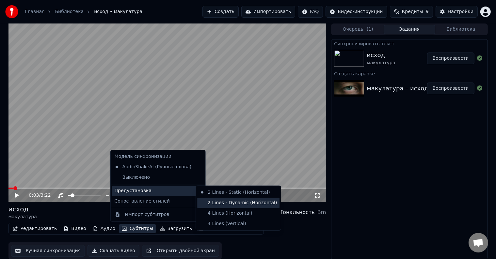
click at [222, 205] on div "2 Lines - Dynamic (Horizontal)" at bounding box center [238, 203] width 82 height 10
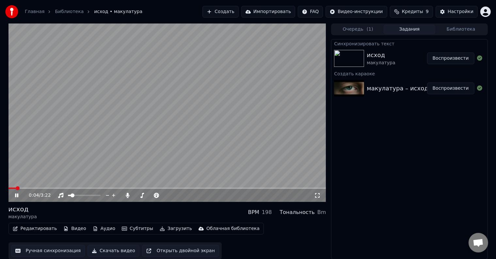
click at [28, 187] on video at bounding box center [167, 113] width 318 height 179
click at [13, 194] on div "0:04 / 3:22" at bounding box center [167, 195] width 313 height 7
click at [13, 195] on div "0:04 / 3:22" at bounding box center [167, 195] width 313 height 7
click at [17, 195] on icon at bounding box center [17, 195] width 4 height 5
click at [28, 188] on span at bounding box center [167, 188] width 318 height 1
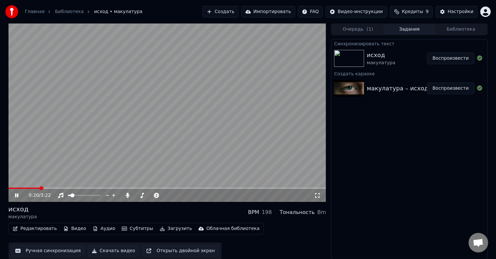
click at [40, 188] on span at bounding box center [167, 188] width 318 height 1
click at [50, 188] on span at bounding box center [167, 188] width 318 height 1
click at [60, 187] on video at bounding box center [167, 113] width 318 height 179
click at [20, 196] on icon at bounding box center [21, 195] width 15 height 5
click at [230, 187] on video at bounding box center [167, 113] width 318 height 179
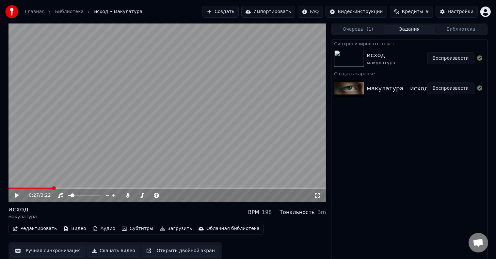
click at [234, 172] on video at bounding box center [167, 113] width 318 height 179
click at [233, 189] on span at bounding box center [167, 188] width 318 height 1
click at [228, 189] on span at bounding box center [118, 188] width 220 height 1
click at [18, 195] on icon at bounding box center [16, 196] width 3 height 4
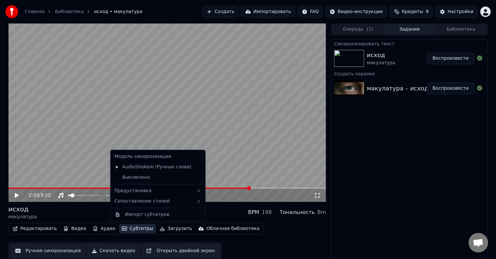
click at [132, 226] on button "Субтитры" at bounding box center [137, 228] width 37 height 9
click at [148, 167] on div "AudioShakeAI (Ручные слова)" at bounding box center [153, 167] width 82 height 10
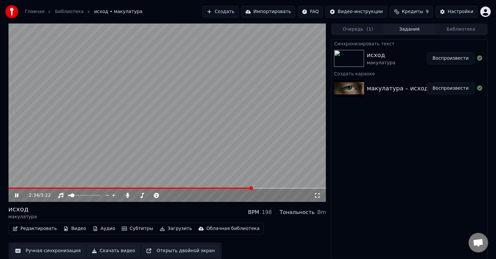
click at [17, 195] on icon at bounding box center [16, 196] width 3 height 4
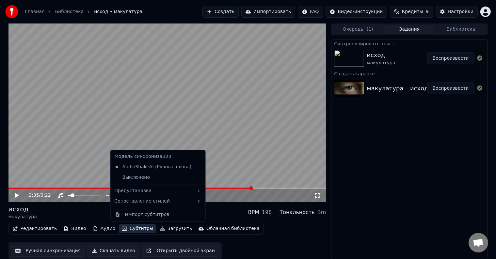
click at [137, 229] on button "Субтитры" at bounding box center [137, 228] width 37 height 9
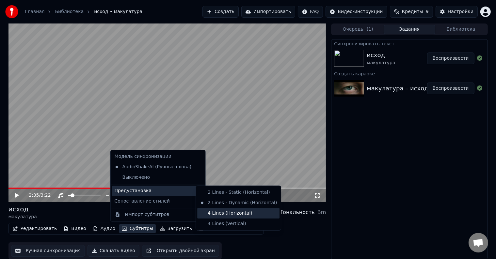
click at [238, 215] on div "4 Lines (Horizontal)" at bounding box center [238, 213] width 82 height 10
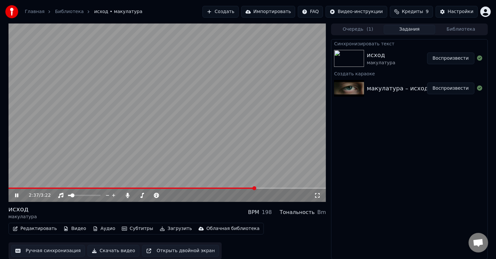
click at [131, 227] on button "Субтитры" at bounding box center [137, 228] width 37 height 9
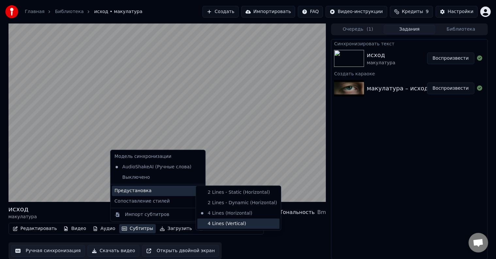
click at [225, 223] on div "4 Lines (Vertical)" at bounding box center [238, 224] width 82 height 10
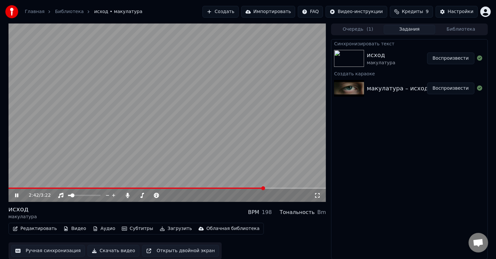
click at [215, 187] on video at bounding box center [167, 113] width 318 height 179
click at [215, 188] on span at bounding box center [111, 188] width 206 height 1
click at [226, 164] on video at bounding box center [167, 113] width 318 height 179
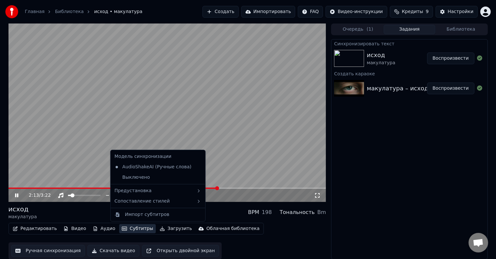
click at [134, 228] on button "Субтитры" at bounding box center [137, 228] width 37 height 9
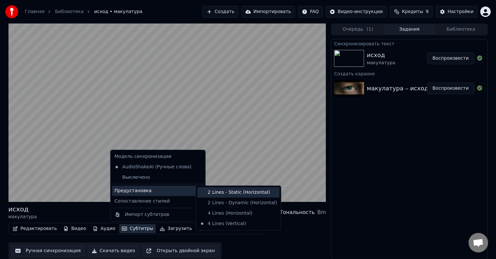
click at [226, 193] on div "2 Lines - Static (Horizontal)" at bounding box center [238, 192] width 82 height 10
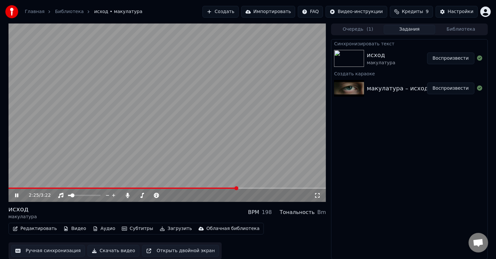
click at [140, 187] on video at bounding box center [167, 113] width 318 height 179
click at [140, 188] on span at bounding box center [74, 188] width 132 height 1
click at [176, 150] on video at bounding box center [167, 113] width 318 height 179
click at [167, 188] on span at bounding box center [167, 188] width 318 height 1
click at [180, 188] on span at bounding box center [167, 188] width 318 height 1
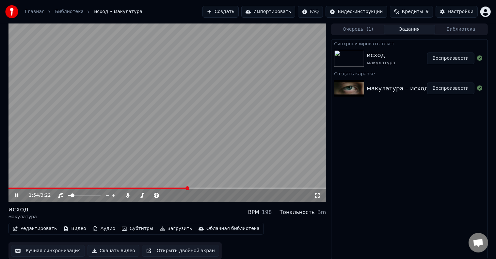
click at [187, 188] on span at bounding box center [167, 188] width 318 height 1
click at [193, 188] on span at bounding box center [167, 188] width 318 height 1
click at [202, 188] on span at bounding box center [167, 188] width 318 height 1
click at [209, 188] on span at bounding box center [167, 188] width 318 height 1
click at [216, 189] on div "2:08 / 3:22" at bounding box center [167, 195] width 318 height 13
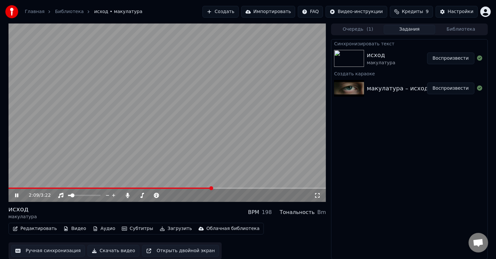
click at [217, 190] on div "2:09 / 3:22" at bounding box center [167, 195] width 318 height 13
click at [196, 169] on video at bounding box center [167, 113] width 318 height 179
click at [140, 227] on button "Субтитры" at bounding box center [137, 228] width 37 height 9
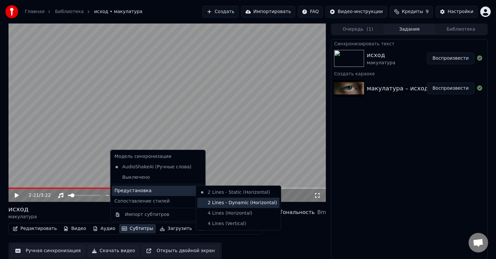
click at [223, 204] on div "2 Lines - Dynamic (Horizontal)" at bounding box center [238, 203] width 82 height 10
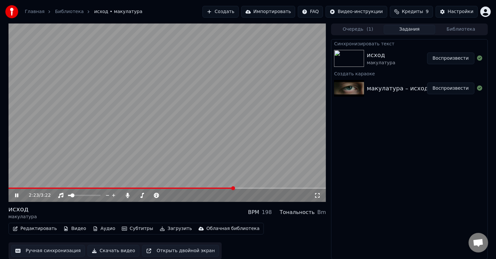
click at [10, 188] on span at bounding box center [121, 188] width 226 height 1
click at [21, 188] on span at bounding box center [167, 188] width 318 height 1
click at [26, 188] on span at bounding box center [167, 188] width 318 height 1
click at [16, 197] on icon at bounding box center [21, 195] width 15 height 5
click at [35, 187] on video at bounding box center [167, 113] width 318 height 179
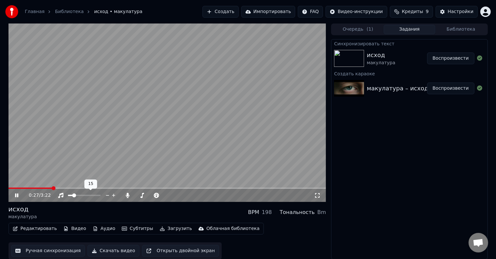
click at [72, 195] on span at bounding box center [74, 196] width 4 height 4
click at [73, 195] on span at bounding box center [84, 195] width 33 height 1
click at [73, 196] on span at bounding box center [74, 196] width 4 height 4
click at [135, 196] on span at bounding box center [137, 196] width 4 height 4
click at [8, 188] on span at bounding box center [8, 188] width 0 height 1
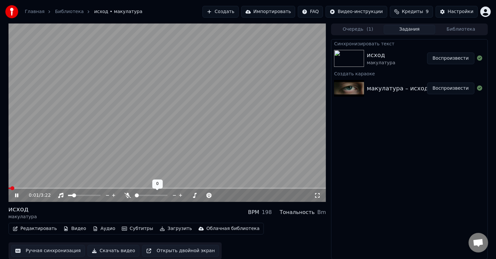
click at [135, 197] on span at bounding box center [137, 196] width 4 height 4
click at [76, 196] on span at bounding box center [77, 196] width 4 height 4
click at [41, 188] on span at bounding box center [167, 188] width 318 height 1
click at [74, 197] on span at bounding box center [75, 196] width 4 height 4
click at [31, 188] on span at bounding box center [20, 188] width 24 height 1
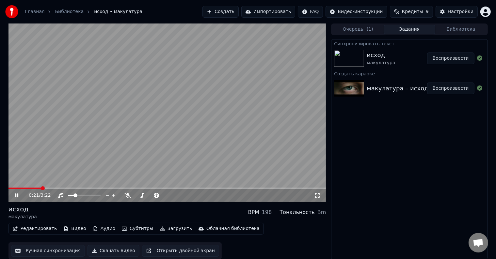
click at [40, 188] on span at bounding box center [24, 188] width 33 height 1
click at [16, 193] on icon at bounding box center [21, 195] width 15 height 5
click at [104, 249] on button "Скачать видео" at bounding box center [114, 251] width 52 height 12
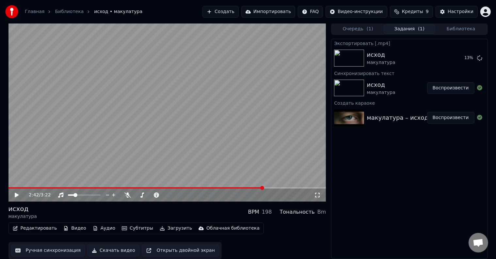
click at [361, 29] on button "Очередь ( 1 )" at bounding box center [358, 28] width 52 height 9
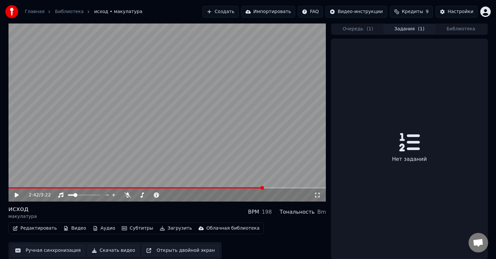
click at [400, 27] on button "Задания ( 1 )" at bounding box center [410, 28] width 52 height 9
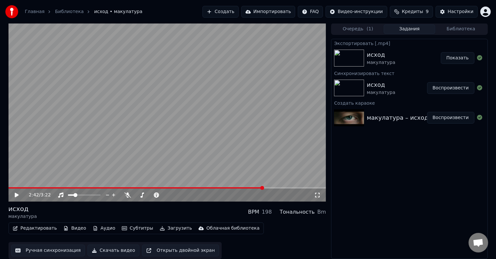
click at [453, 59] on button "Показать" at bounding box center [458, 58] width 34 height 12
click at [14, 194] on icon at bounding box center [21, 195] width 15 height 5
click at [140, 195] on span at bounding box center [151, 195] width 33 height 1
click at [137, 195] on span at bounding box center [139, 195] width 4 height 4
click at [10, 186] on video at bounding box center [167, 112] width 318 height 179
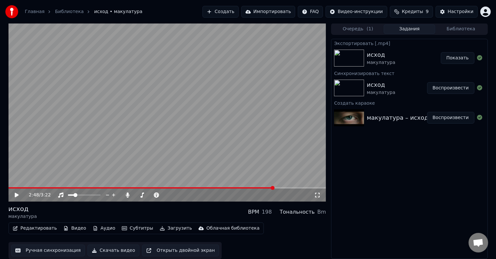
click at [10, 187] on span at bounding box center [141, 187] width 266 height 1
click at [449, 89] on button "Воспроизвести" at bounding box center [450, 88] width 47 height 12
click at [17, 187] on span at bounding box center [167, 187] width 318 height 1
click at [33, 187] on span at bounding box center [167, 187] width 318 height 1
click at [136, 196] on span at bounding box center [138, 195] width 4 height 4
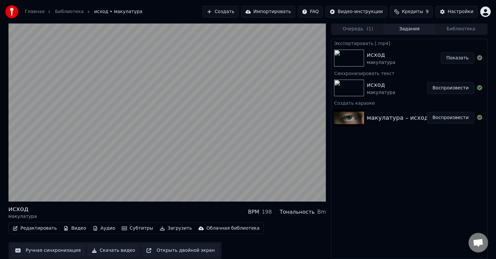
click at [220, 210] on div "исход макулатура BPM 198 Тональность Bm" at bounding box center [167, 212] width 318 height 16
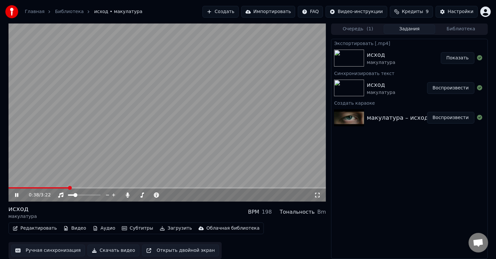
click at [18, 196] on icon at bounding box center [16, 195] width 3 height 4
click at [107, 250] on button "Скачать видео" at bounding box center [114, 251] width 52 height 12
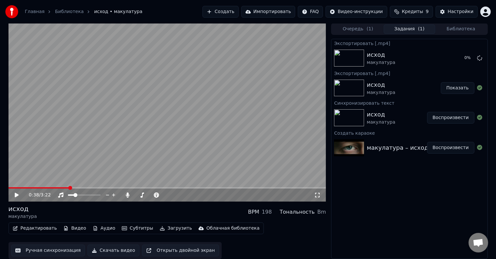
click at [416, 14] on span "Кредиты" at bounding box center [412, 11] width 21 height 7
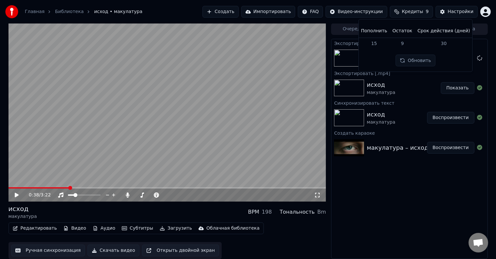
click at [416, 14] on span "Кредиты" at bounding box center [412, 11] width 21 height 7
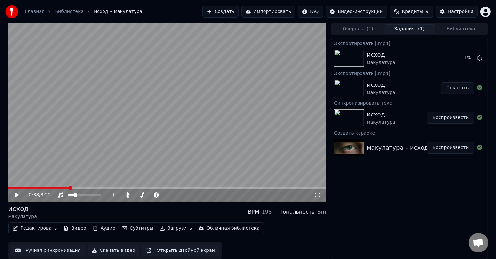
click at [416, 14] on span "Кредиты" at bounding box center [412, 11] width 21 height 7
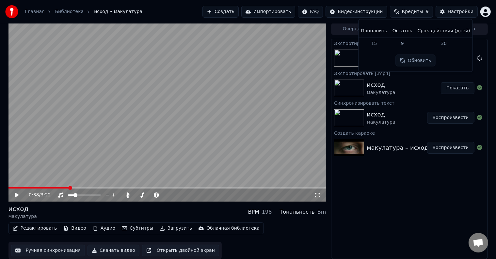
click at [416, 14] on span "Кредиты" at bounding box center [412, 11] width 21 height 7
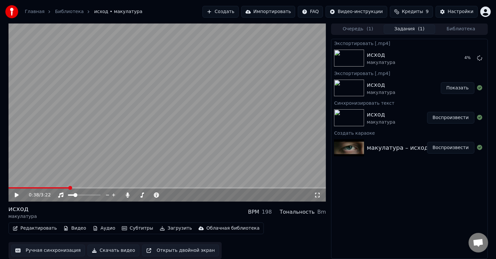
click at [416, 14] on span "Кредиты" at bounding box center [412, 11] width 21 height 7
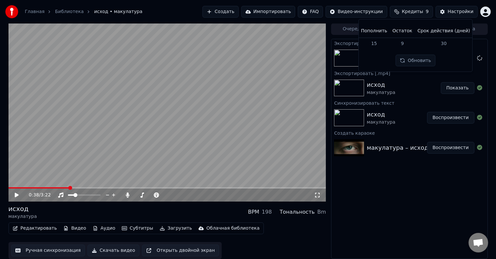
click at [410, 62] on button "Обновить" at bounding box center [416, 61] width 40 height 12
click at [412, 13] on span "Кредиты" at bounding box center [412, 11] width 21 height 7
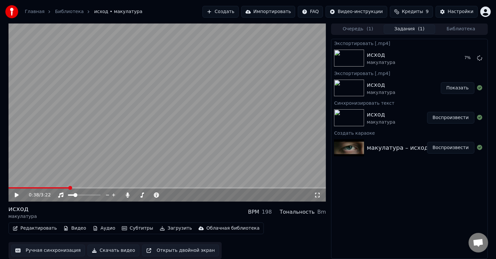
click at [412, 13] on span "Кредиты" at bounding box center [412, 11] width 21 height 7
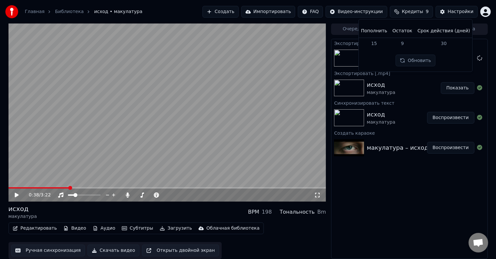
click at [412, 13] on span "Кредиты" at bounding box center [412, 11] width 21 height 7
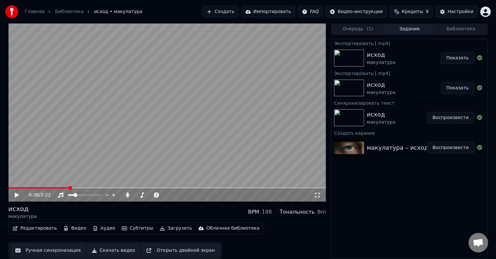
click at [461, 60] on button "Показать" at bounding box center [458, 58] width 34 height 12
click at [452, 88] on button "Показать" at bounding box center [458, 88] width 34 height 12
click at [455, 57] on button "Показать" at bounding box center [458, 58] width 34 height 12
click at [449, 89] on button "Показать" at bounding box center [458, 88] width 34 height 12
click at [138, 196] on span at bounding box center [138, 195] width 4 height 4
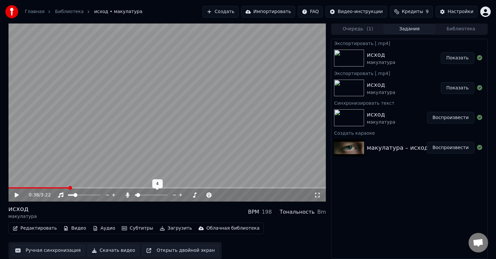
click at [136, 195] on span at bounding box center [138, 195] width 4 height 4
drag, startPoint x: 12, startPoint y: 196, endPoint x: 15, endPoint y: 195, distance: 3.3
click at [14, 195] on div "0:38 / 3:22" at bounding box center [167, 195] width 313 height 7
click at [15, 195] on icon at bounding box center [17, 195] width 4 height 5
click at [17, 195] on icon at bounding box center [21, 195] width 15 height 5
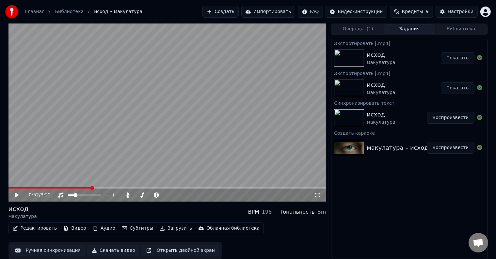
click at [112, 251] on button "Скачать видео" at bounding box center [114, 251] width 52 height 12
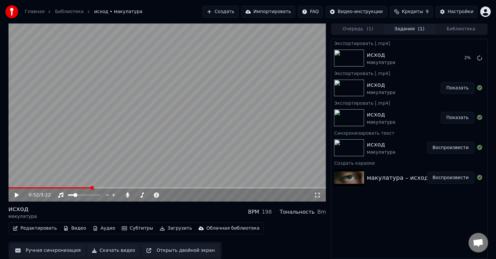
click at [460, 117] on button "Показать" at bounding box center [458, 118] width 34 height 12
click at [458, 51] on div "исход макулатура Показать" at bounding box center [409, 58] width 156 height 22
click at [458, 55] on button "Показать" at bounding box center [458, 58] width 34 height 12
click at [135, 195] on span at bounding box center [137, 195] width 4 height 4
click at [16, 196] on icon at bounding box center [17, 195] width 4 height 5
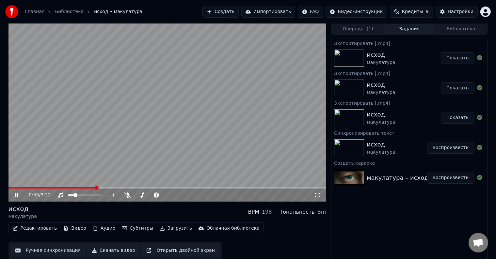
click at [18, 195] on icon at bounding box center [16, 195] width 3 height 4
click at [423, 84] on div "исход макулатура" at bounding box center [404, 88] width 74 height 16
click at [422, 63] on div "исход макулатура" at bounding box center [404, 58] width 74 height 16
click at [450, 61] on button "Показать" at bounding box center [458, 58] width 34 height 12
click at [461, 57] on button "Показать" at bounding box center [458, 58] width 34 height 12
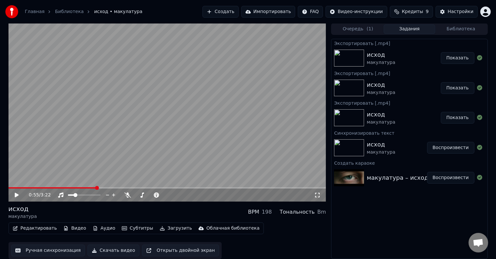
click at [446, 149] on button "Воспроизвести" at bounding box center [450, 148] width 47 height 12
click at [54, 188] on span at bounding box center [167, 187] width 318 height 1
click at [16, 194] on icon at bounding box center [16, 195] width 3 height 4
click at [103, 250] on button "Скачать видео" at bounding box center [114, 251] width 52 height 12
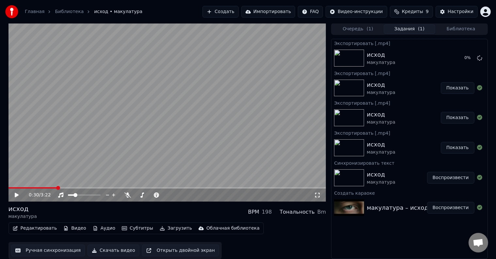
click at [461, 90] on button "Показать" at bounding box center [458, 88] width 34 height 12
